Goal: Task Accomplishment & Management: Complete application form

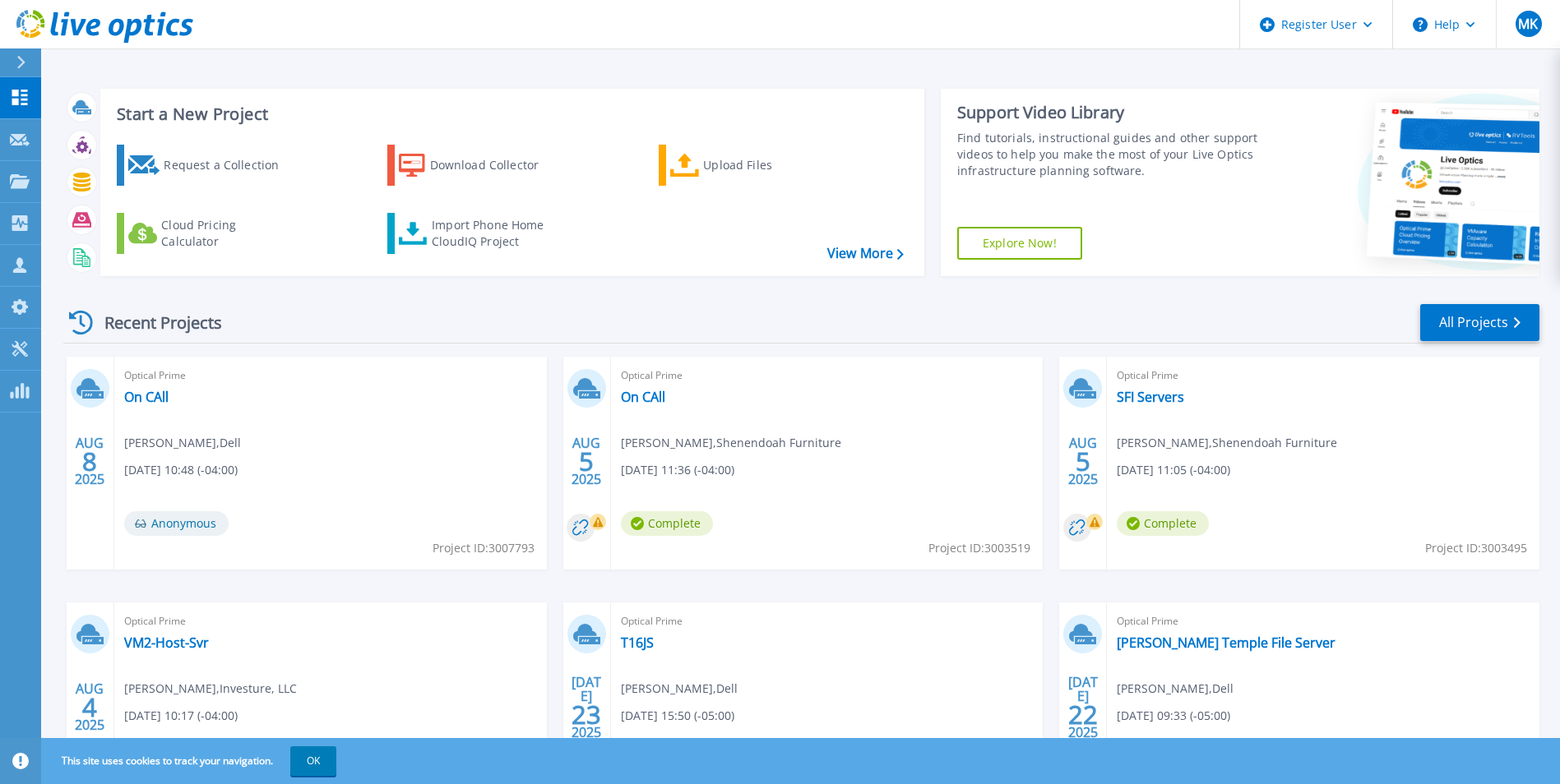
click at [447, 320] on div "Recent Projects All Projects" at bounding box center [801, 323] width 1475 height 41
click at [4, 143] on link "Request Capture Request Capture" at bounding box center [20, 139] width 41 height 42
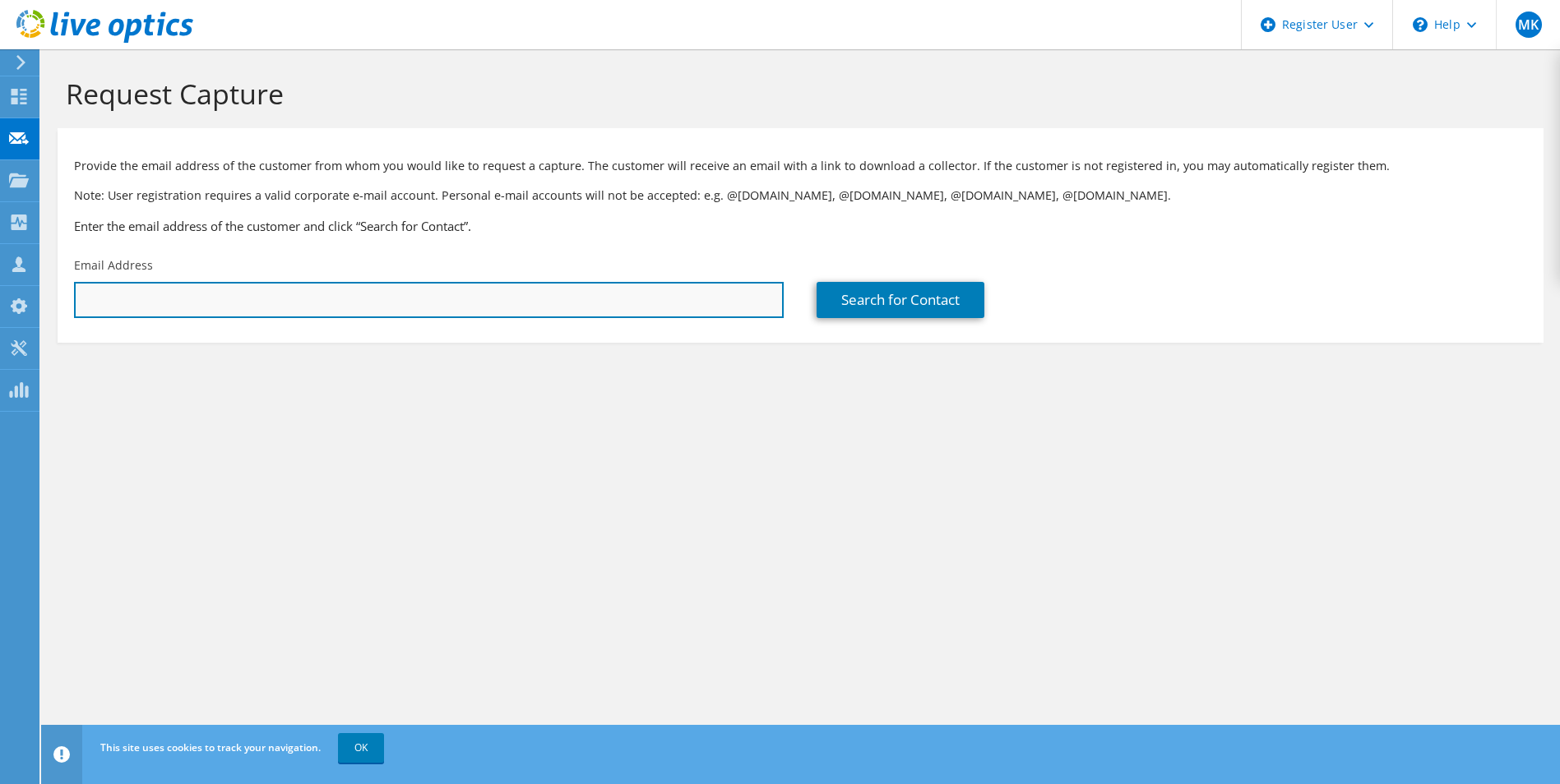
click at [214, 296] on input "text" at bounding box center [429, 300] width 710 height 36
paste input "[PERSON_NAME][EMAIL_ADDRESS][DOMAIN_NAME]"
type input "[PERSON_NAME][EMAIL_ADDRESS][DOMAIN_NAME]"
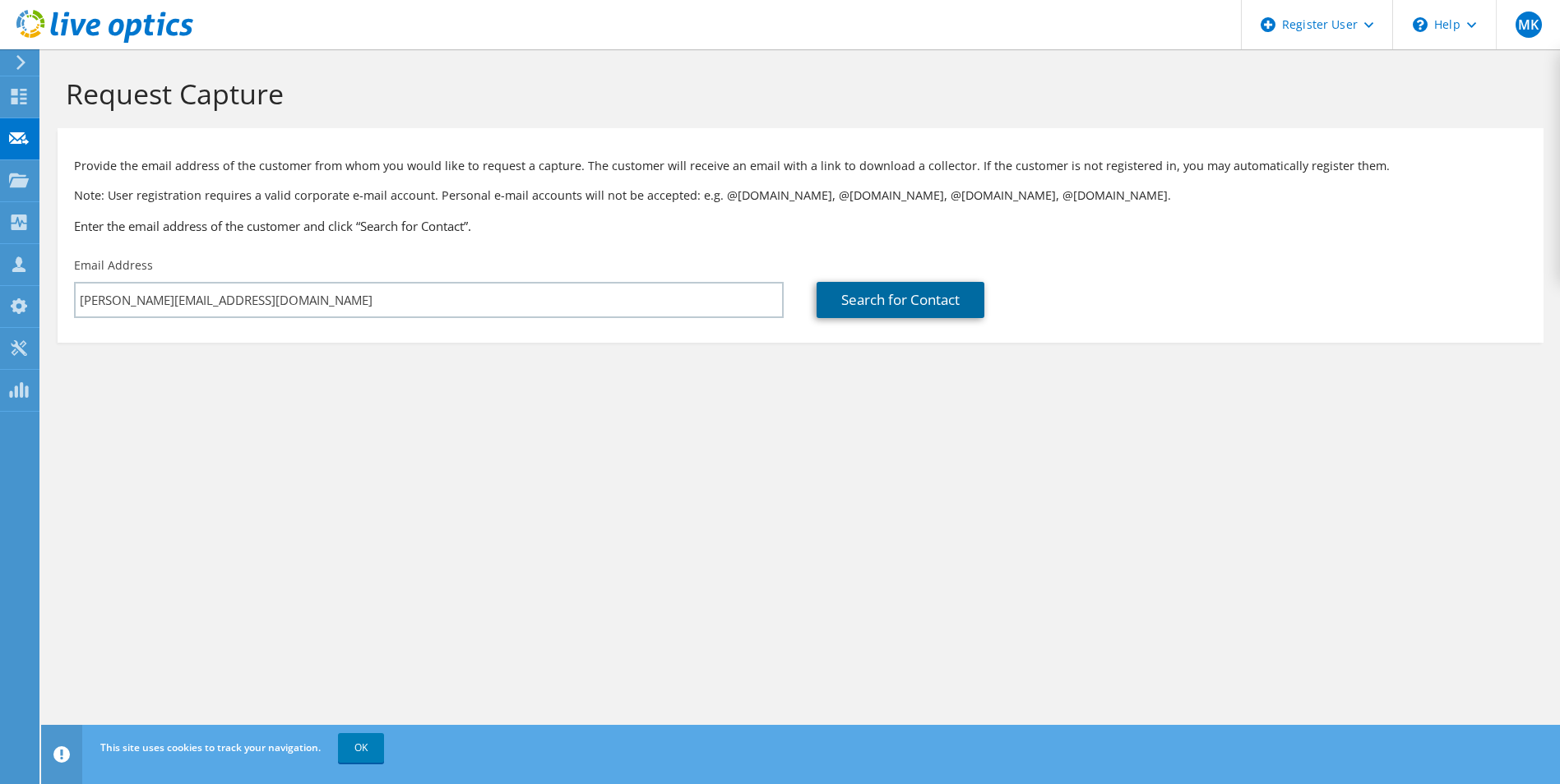
click at [898, 313] on link "Search for Contact" at bounding box center [900, 300] width 168 height 36
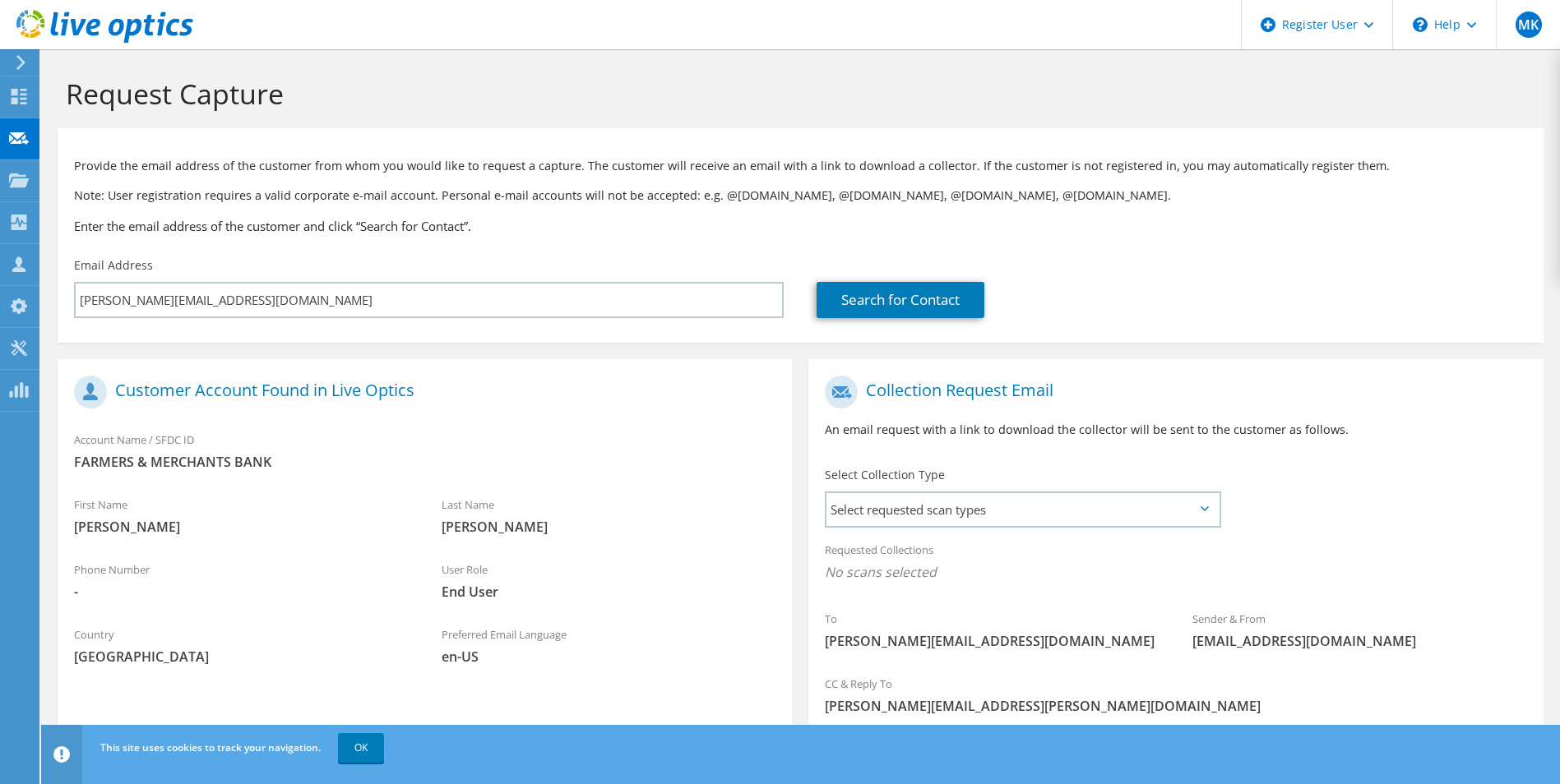
click at [977, 490] on div "Select Collection Type Select requested scan types Server Virtualization Optica…" at bounding box center [1023, 496] width 396 height 58
click at [990, 504] on span "Select requested scan types" at bounding box center [1021, 509] width 391 height 33
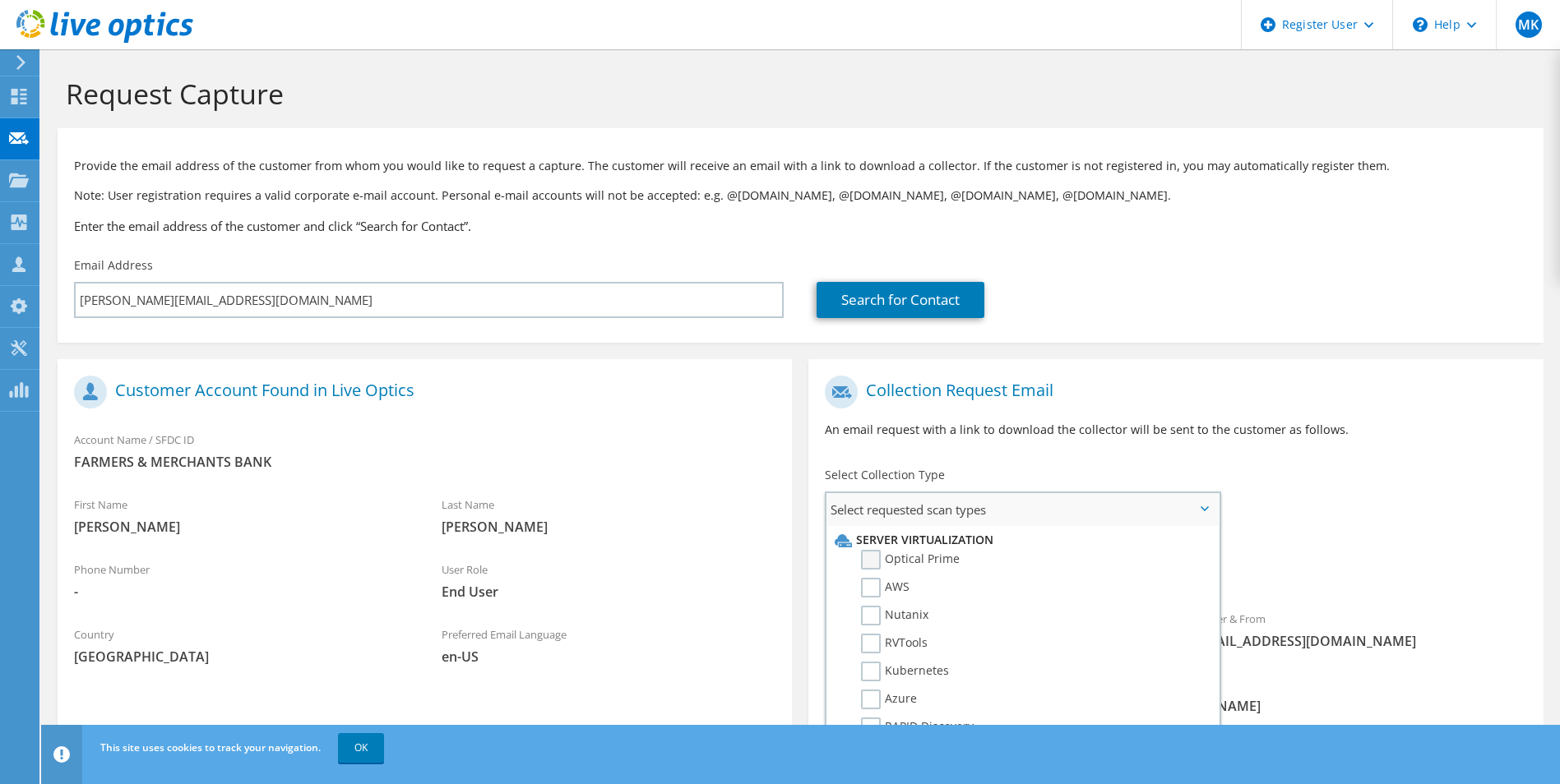
click at [885, 567] on label "Optical Prime" at bounding box center [910, 559] width 98 height 20
click at [0, 0] on input "Optical Prime" at bounding box center [0, 0] width 0 height 0
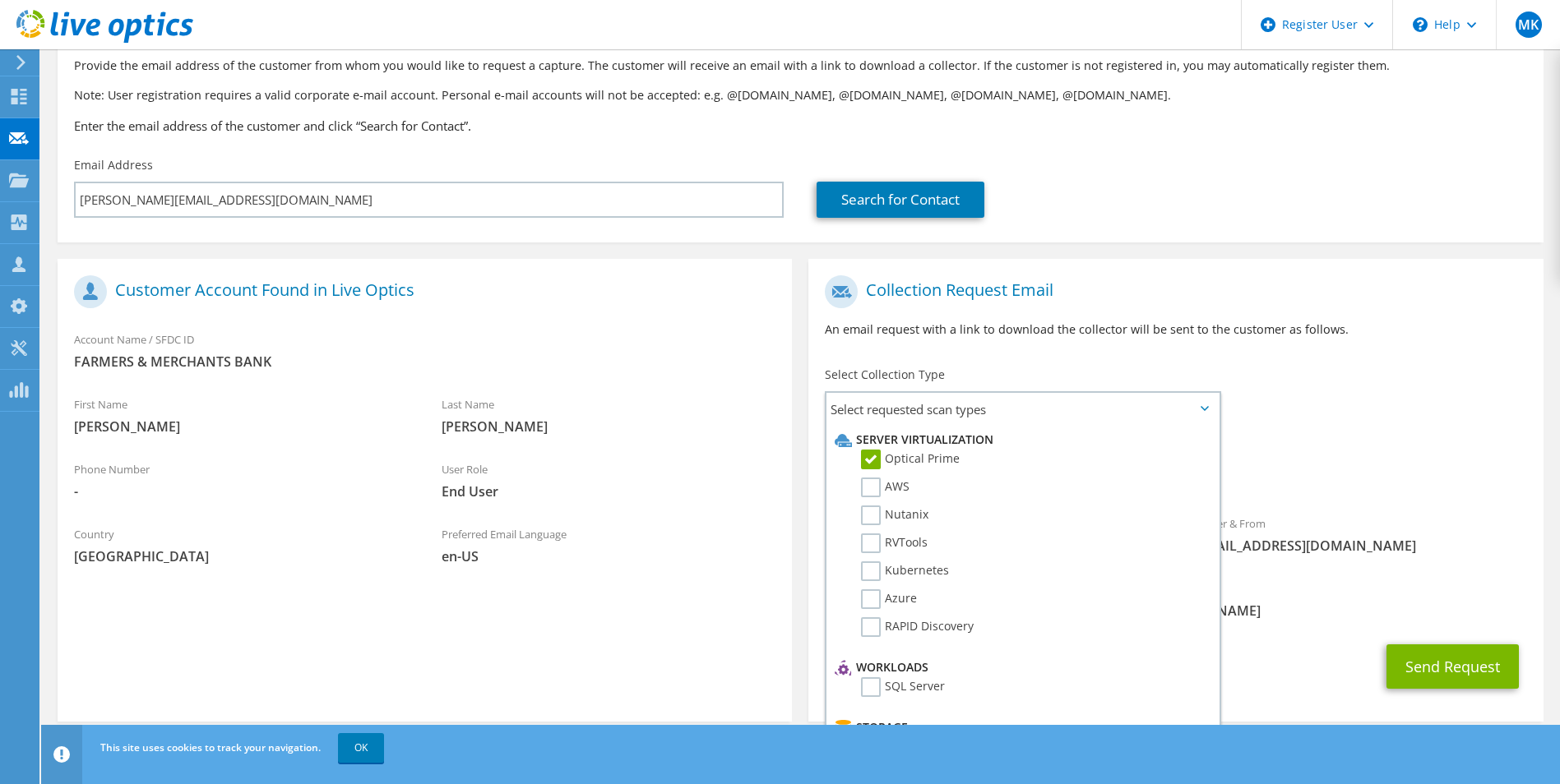
scroll to position [120, 0]
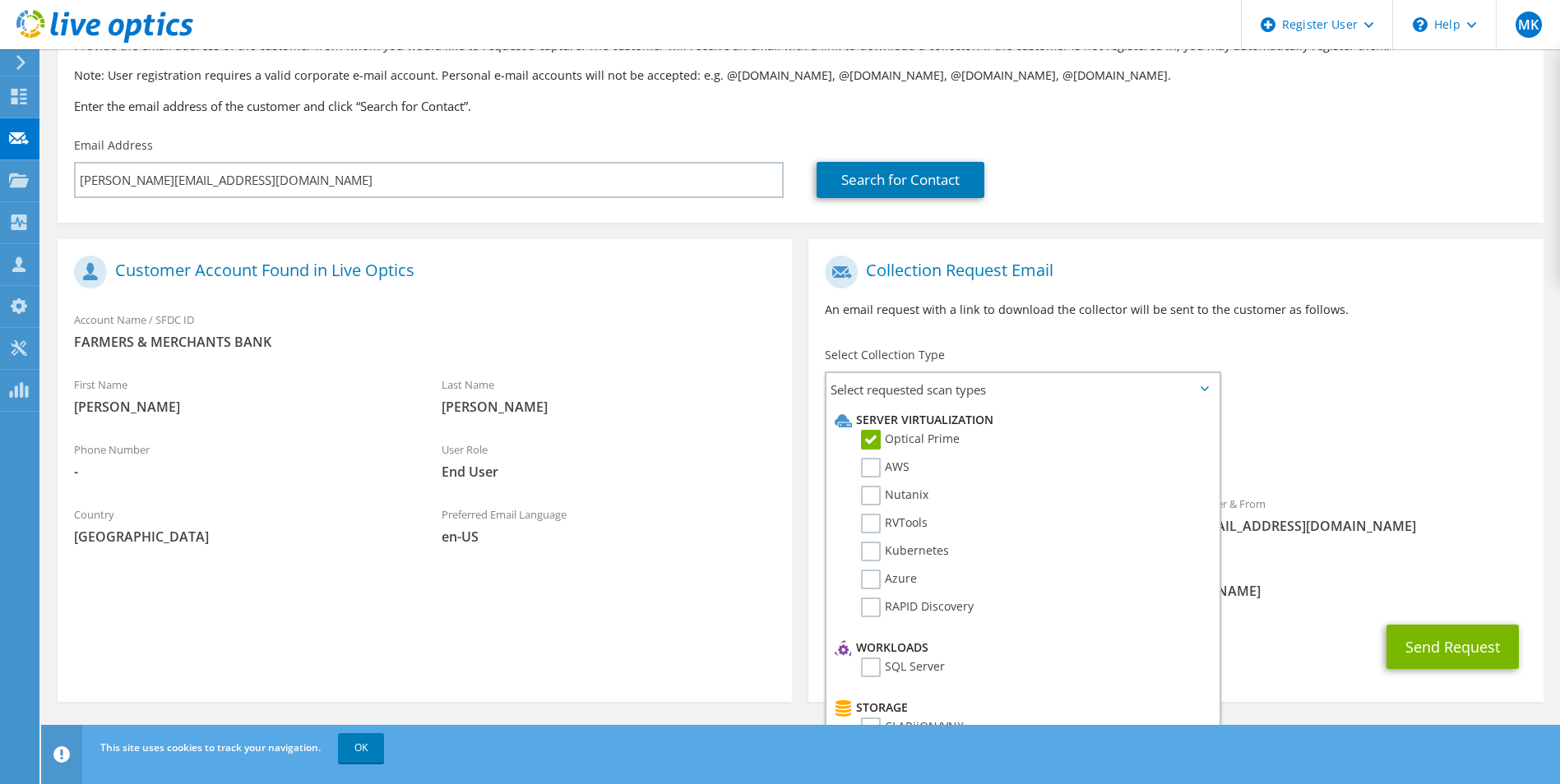
click at [1326, 453] on span "Optical Prime" at bounding box center [1175, 456] width 701 height 27
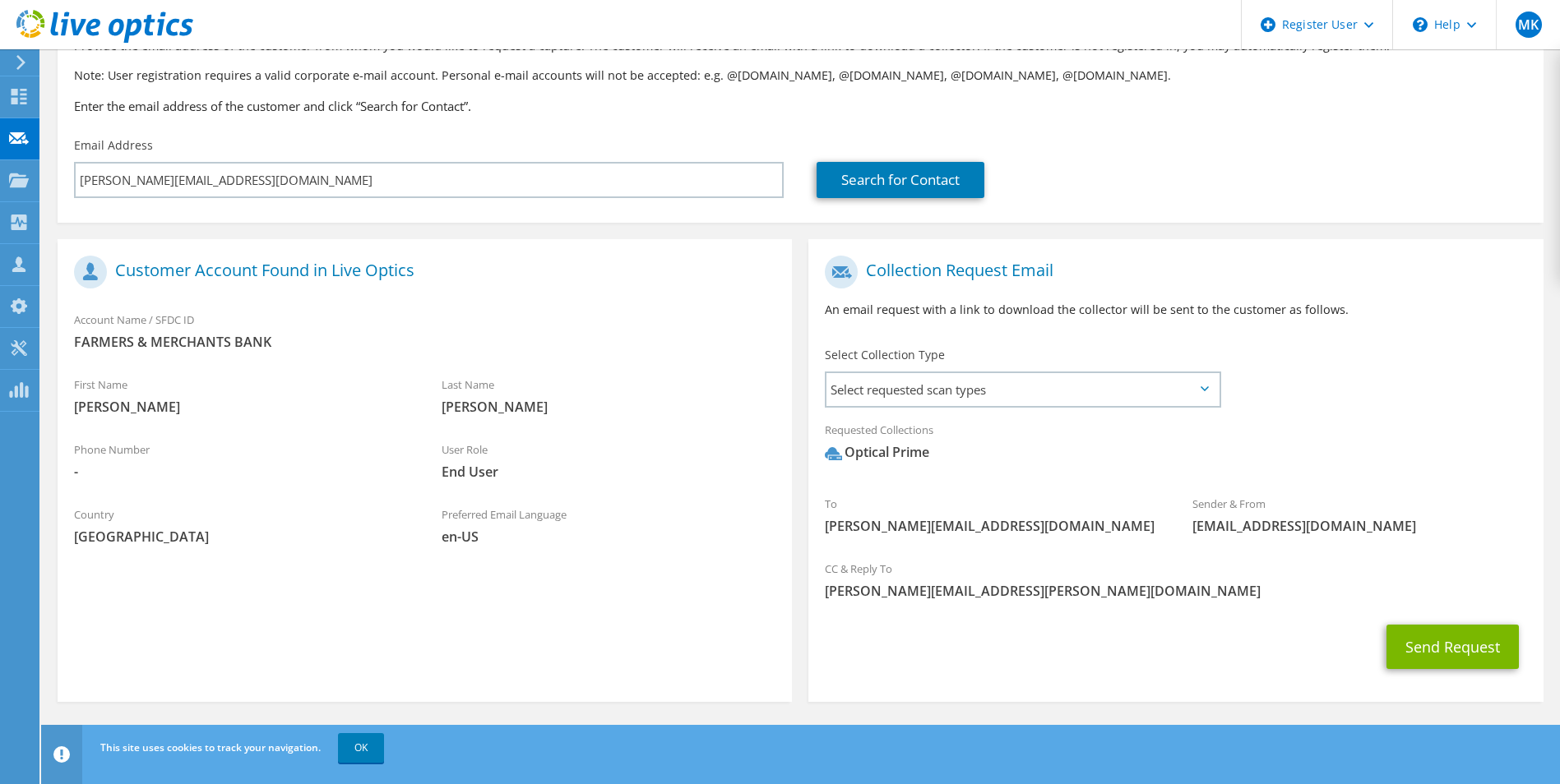
click at [1228, 396] on div "Select Collection Type Select requested scan types Server Virtualization Optica…" at bounding box center [1022, 376] width 428 height 74
click at [1207, 397] on span "Select requested scan types" at bounding box center [1021, 389] width 391 height 33
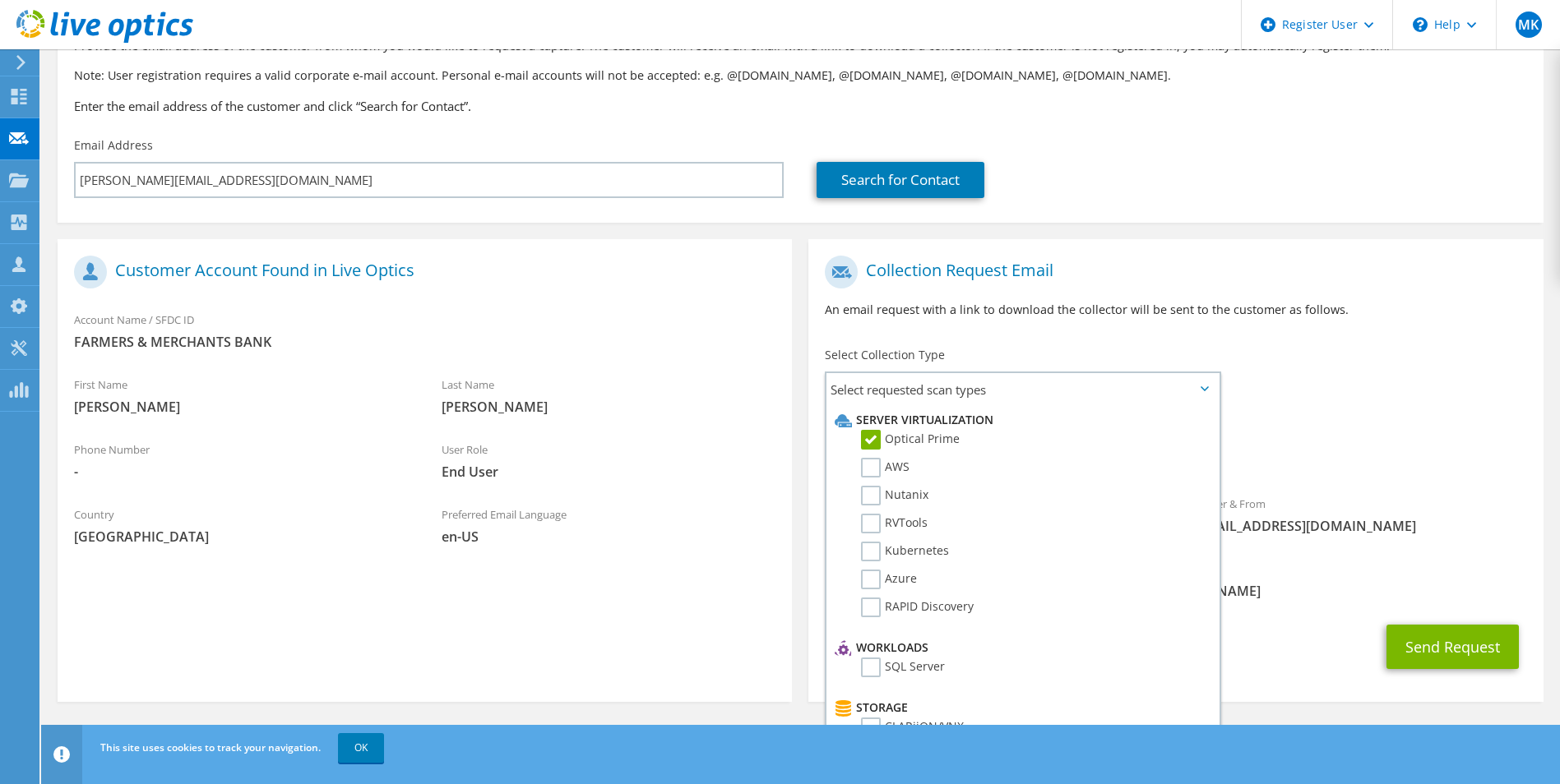
click at [1295, 425] on div "Requested Collections No scans selected Optical Prime" at bounding box center [1175, 445] width 734 height 66
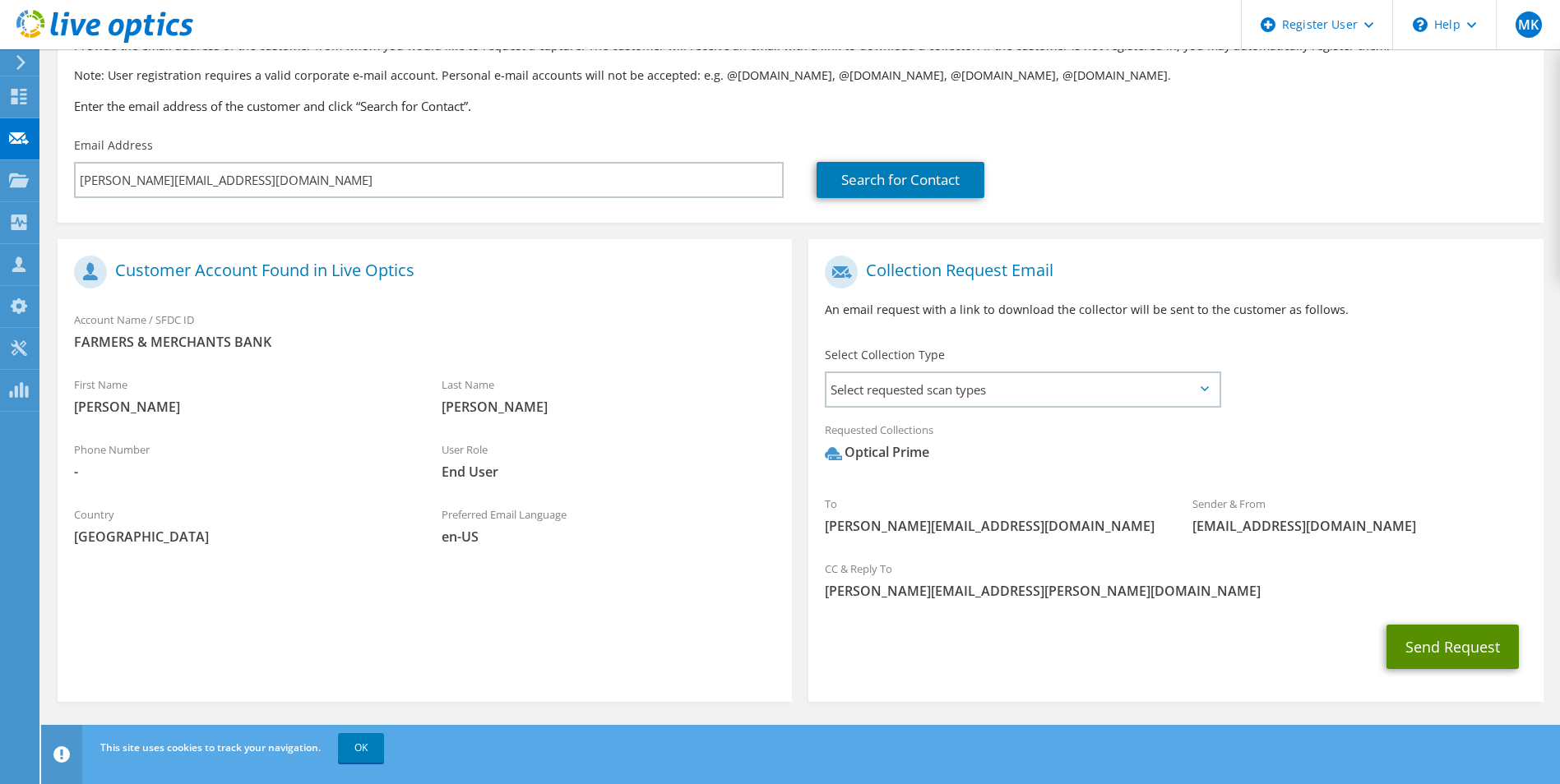
click at [1403, 639] on button "Send Request" at bounding box center [1452, 647] width 132 height 45
